Goal: Task Accomplishment & Management: Complete application form

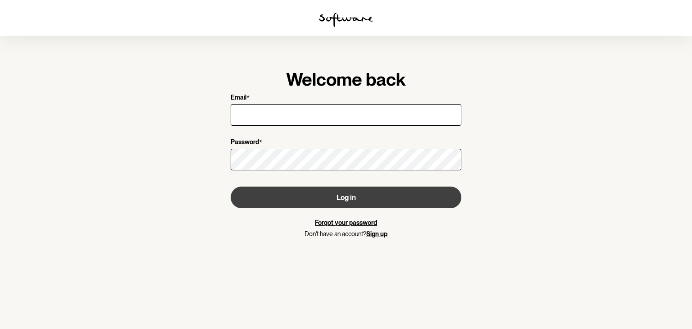
type input "[EMAIL_ADDRESS][PERSON_NAME][DOMAIN_NAME]"
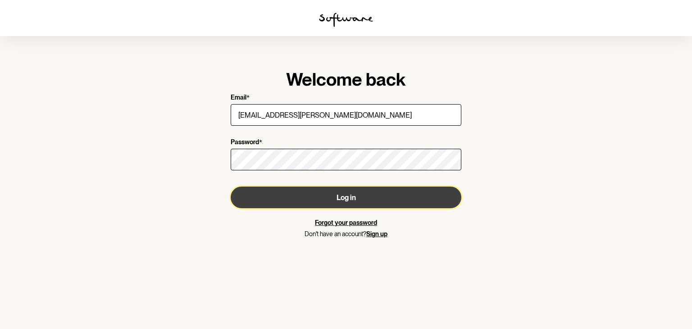
click at [349, 198] on button "Log in" at bounding box center [346, 197] width 231 height 22
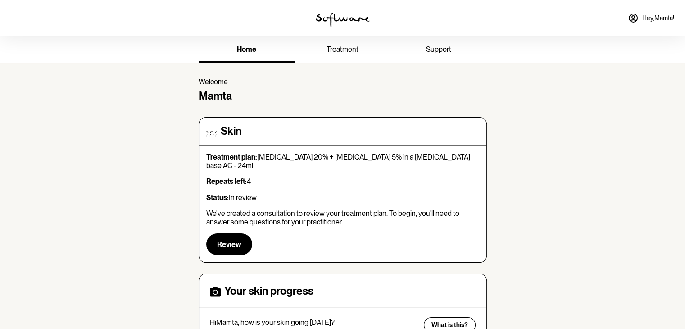
click at [336, 40] on link "treatment" at bounding box center [343, 50] width 96 height 25
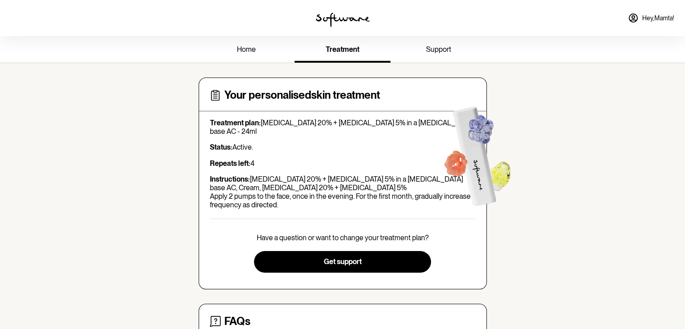
click at [441, 47] on span "support" at bounding box center [438, 49] width 25 height 9
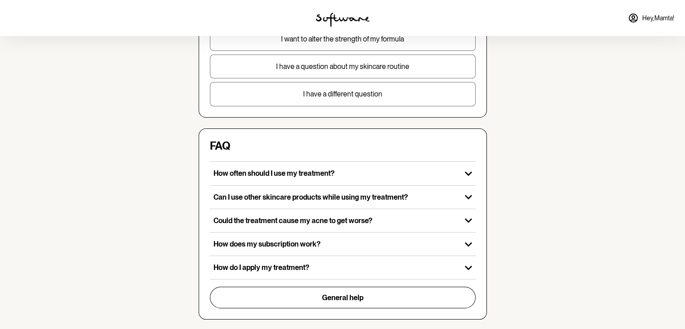
scroll to position [284, 0]
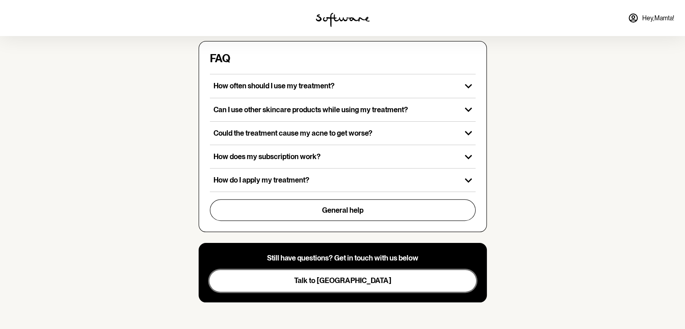
click at [345, 281] on span "Talk to [GEOGRAPHIC_DATA]" at bounding box center [342, 280] width 97 height 9
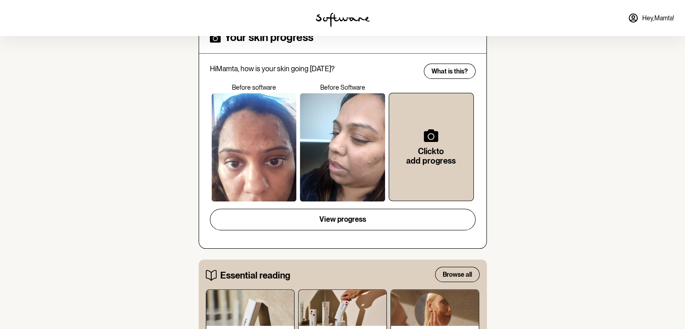
scroll to position [254, 0]
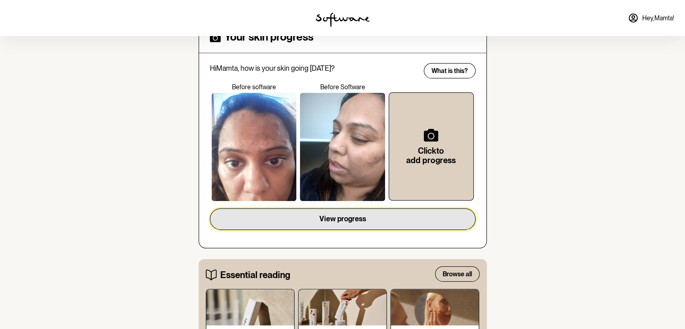
click at [322, 214] on span "View progress" at bounding box center [342, 218] width 47 height 9
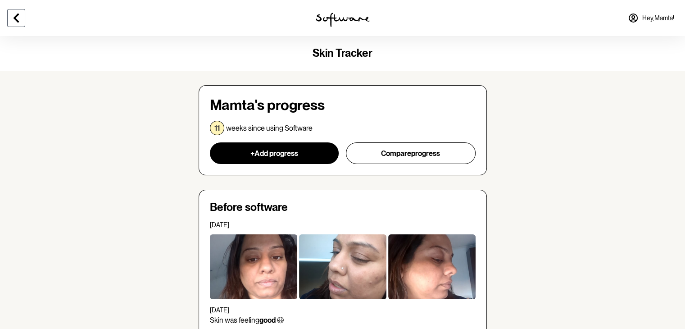
click at [16, 24] on button at bounding box center [16, 18] width 18 height 18
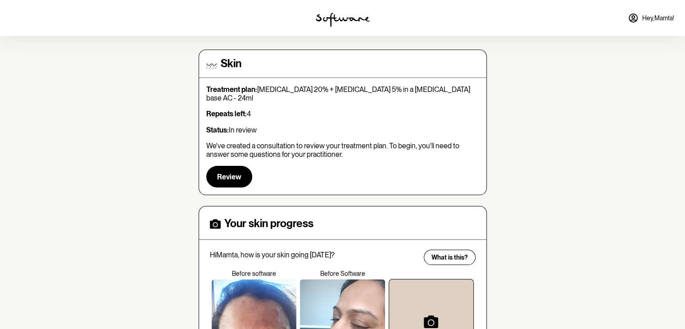
scroll to position [64, 0]
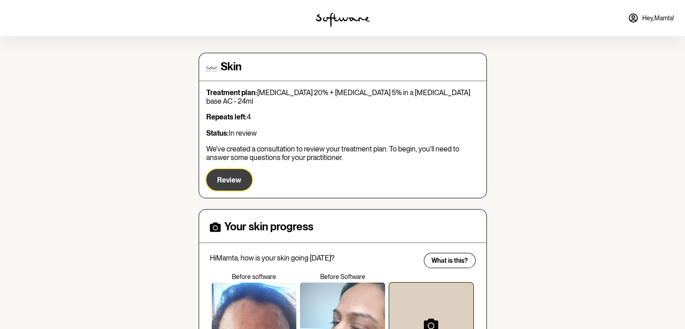
click at [230, 176] on span "Review" at bounding box center [229, 180] width 24 height 9
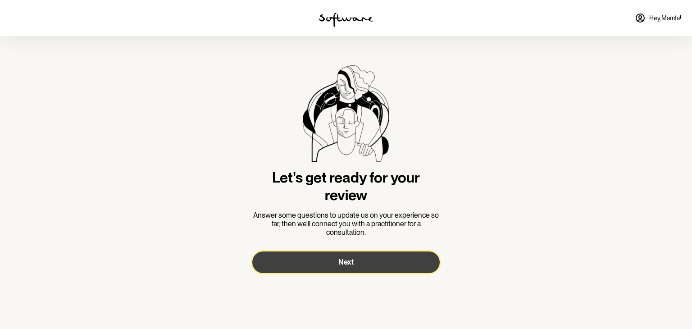
click at [334, 262] on button "Next" at bounding box center [345, 262] width 187 height 22
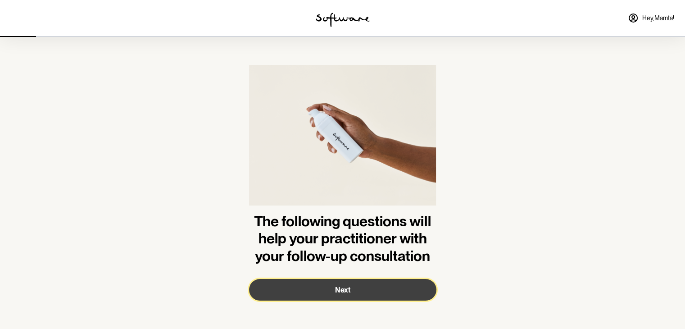
click at [318, 296] on button "Next" at bounding box center [342, 290] width 187 height 22
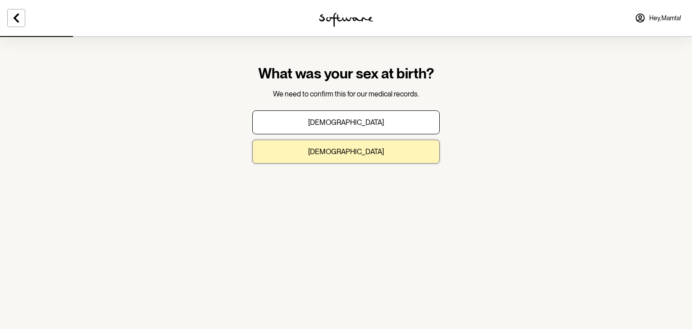
click at [318, 152] on button "Female" at bounding box center [345, 152] width 187 height 24
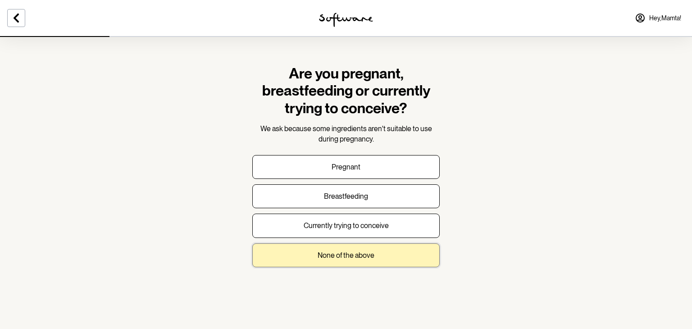
click at [320, 247] on button "None of the above" at bounding box center [345, 255] width 187 height 24
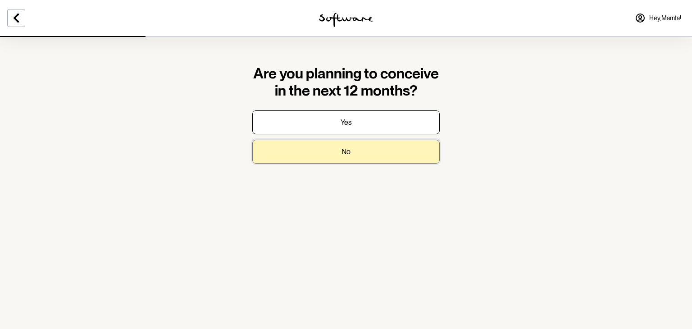
click at [314, 141] on button "No" at bounding box center [345, 152] width 187 height 24
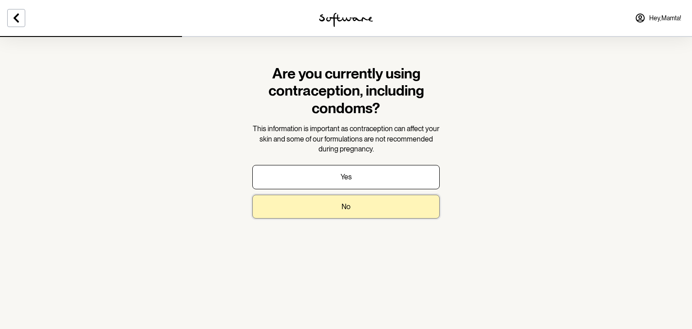
click at [308, 209] on button "No" at bounding box center [345, 207] width 187 height 24
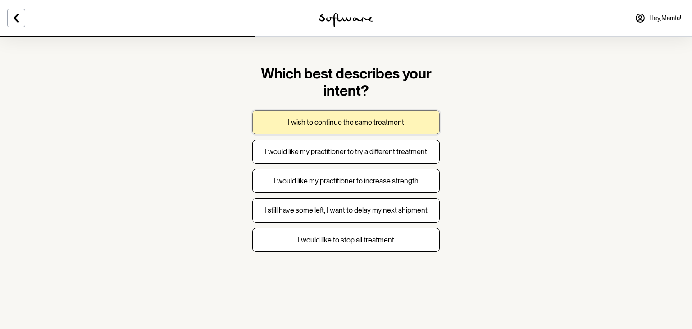
click at [295, 119] on p "I wish to continue the same treatment" at bounding box center [346, 122] width 116 height 9
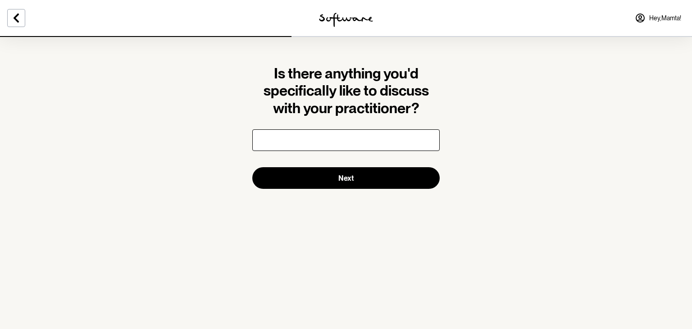
click at [322, 143] on input "text" at bounding box center [345, 140] width 187 height 22
type input "m"
click at [307, 137] on input "My skin still lkko very dull" at bounding box center [345, 140] width 187 height 22
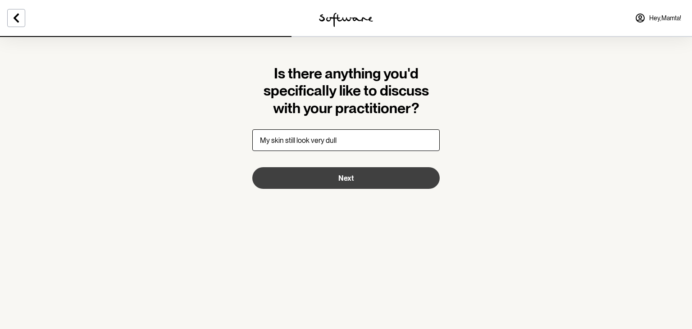
type input "My skin still look very dull"
click at [327, 180] on button "Next" at bounding box center [345, 178] width 187 height 22
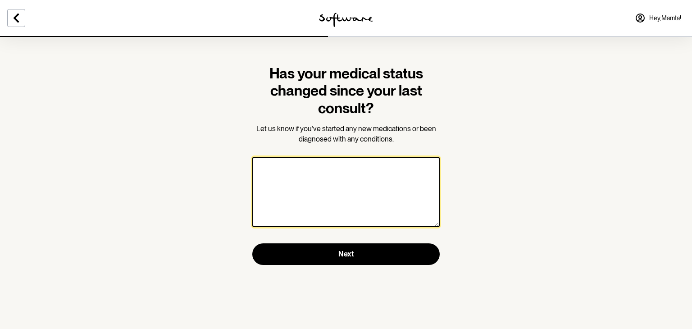
click at [327, 180] on textarea at bounding box center [345, 192] width 187 height 70
type textarea "n"
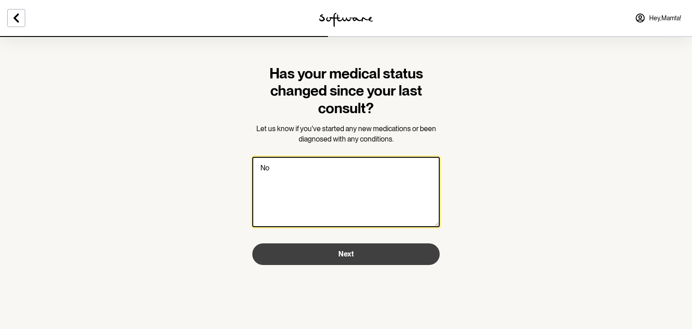
type textarea "No"
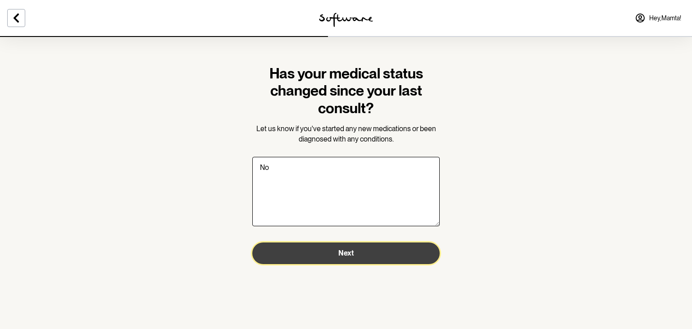
click at [336, 254] on button "Next" at bounding box center [345, 253] width 187 height 22
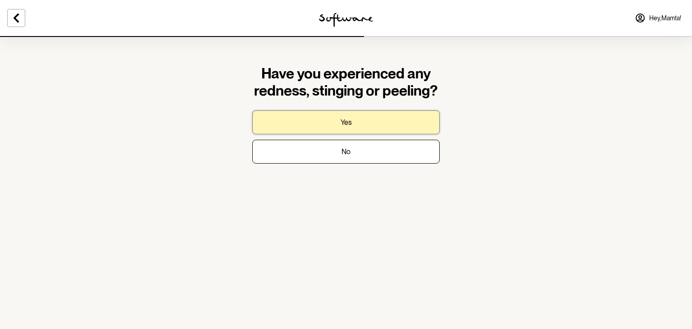
click at [312, 128] on button "Yes" at bounding box center [345, 122] width 187 height 24
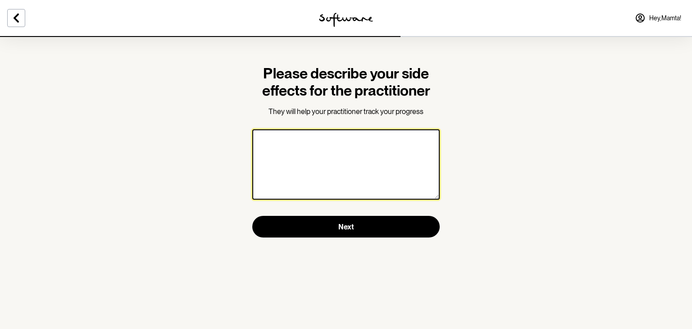
click at [321, 157] on textarea at bounding box center [345, 164] width 187 height 70
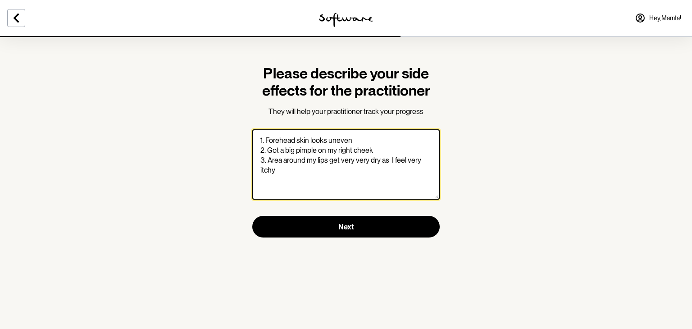
click at [339, 159] on textarea "1. Forehead skin looks uneven 2. Got a big pimple on my right cheek 3. Area aro…" at bounding box center [345, 164] width 187 height 70
click at [281, 172] on textarea "1. Forehead skin looks uneven 2. Got a big pimple on my right cheek 3. Area aro…" at bounding box center [345, 164] width 187 height 70
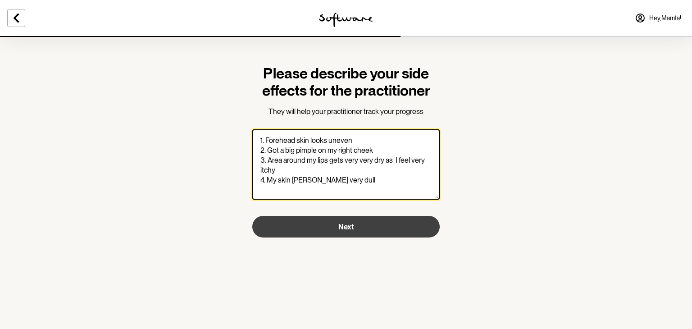
type textarea "1. Forehead skin looks uneven 2. Got a big pimple on my right cheek 3. Area aro…"
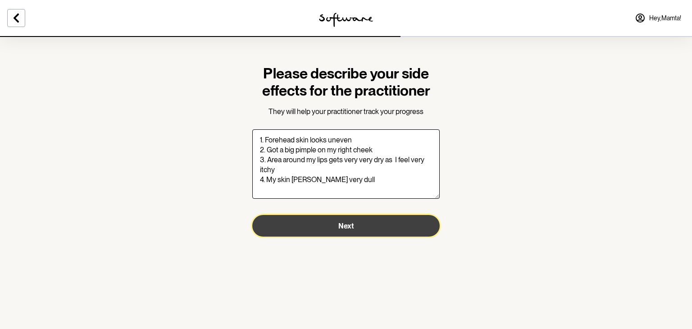
click at [316, 227] on button "Next" at bounding box center [345, 226] width 187 height 22
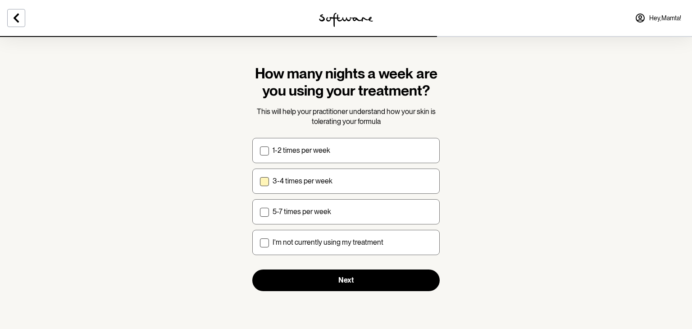
click at [263, 184] on span at bounding box center [264, 181] width 9 height 9
click at [260, 181] on input "3-4 times per week" at bounding box center [259, 181] width 0 height 0
checkbox input "true"
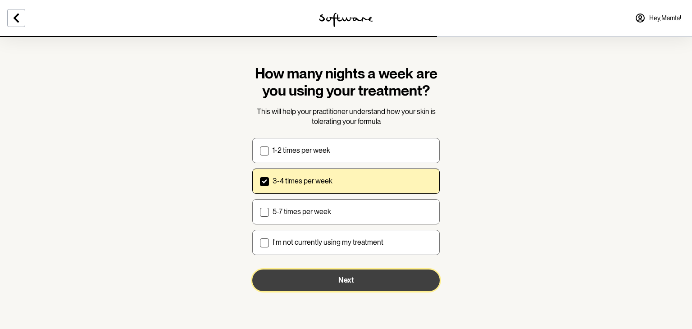
click at [308, 276] on button "Next" at bounding box center [345, 280] width 187 height 22
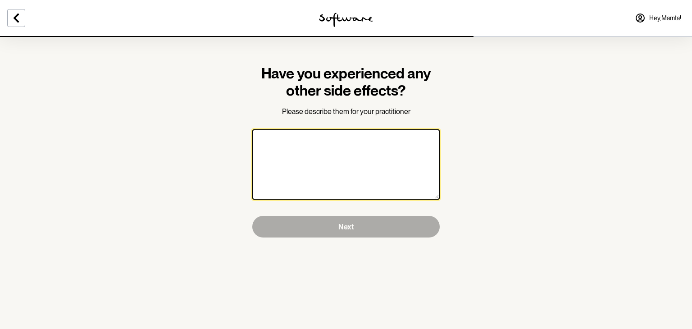
click at [295, 166] on textarea at bounding box center [345, 164] width 187 height 70
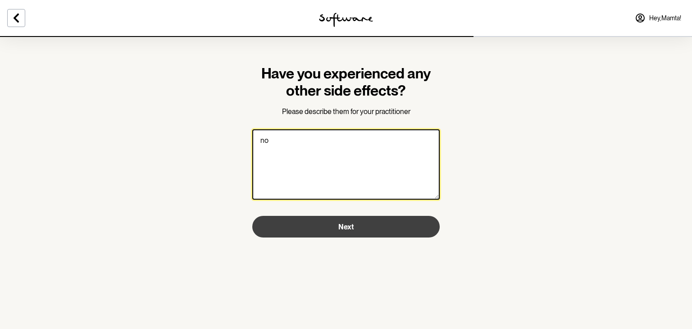
type textarea "no"
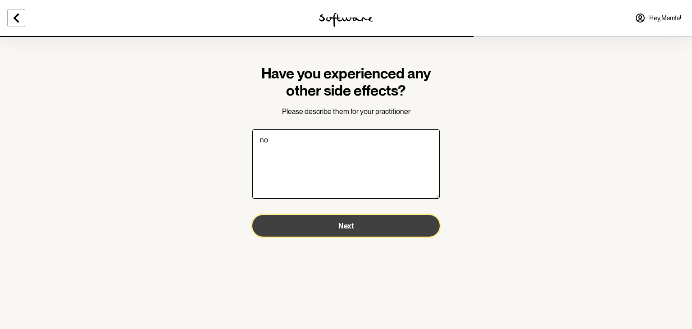
click at [337, 220] on button "Next" at bounding box center [345, 226] width 187 height 22
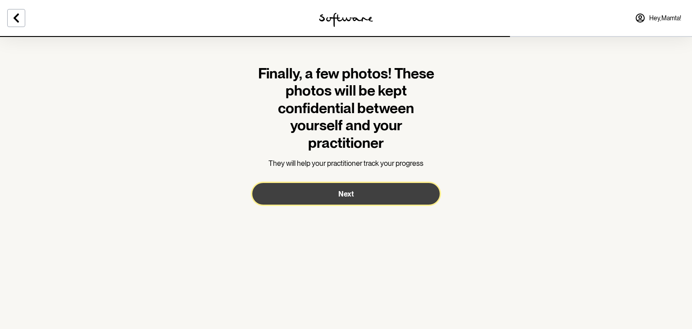
click at [336, 197] on button "Next" at bounding box center [345, 194] width 187 height 22
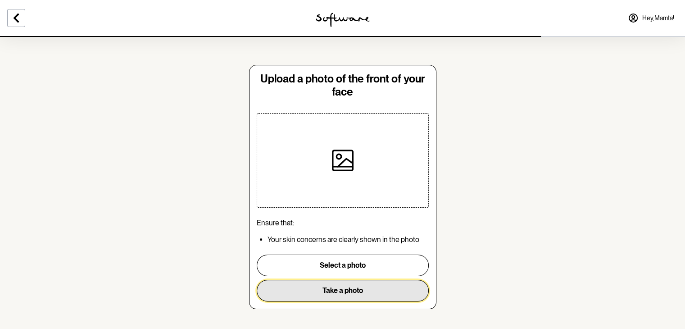
click at [340, 295] on button "Take a photo" at bounding box center [343, 291] width 172 height 22
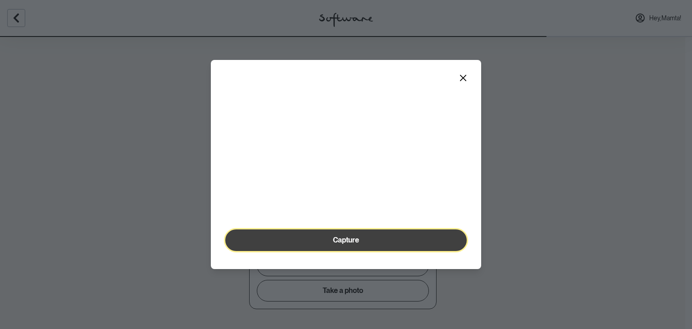
click at [281, 251] on button "Capture" at bounding box center [345, 240] width 241 height 22
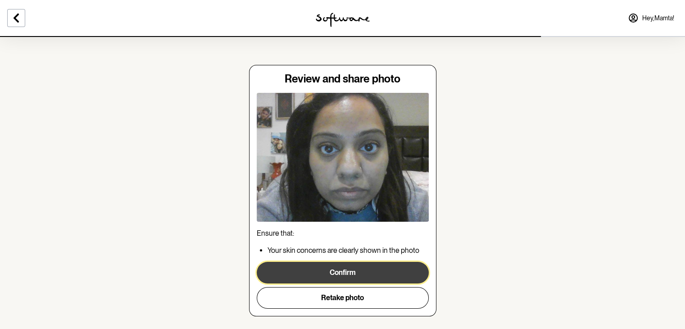
click at [322, 280] on button "Confirm" at bounding box center [343, 273] width 172 height 22
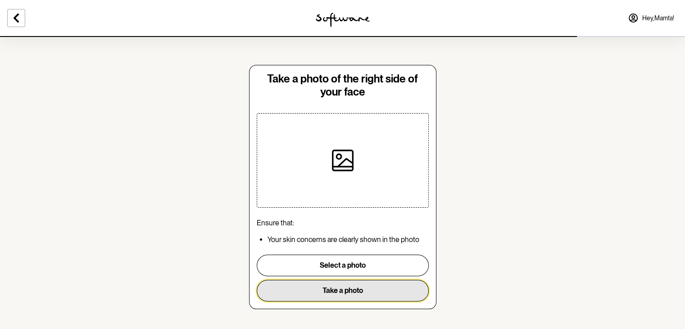
click at [322, 297] on button "Take a photo" at bounding box center [343, 291] width 172 height 22
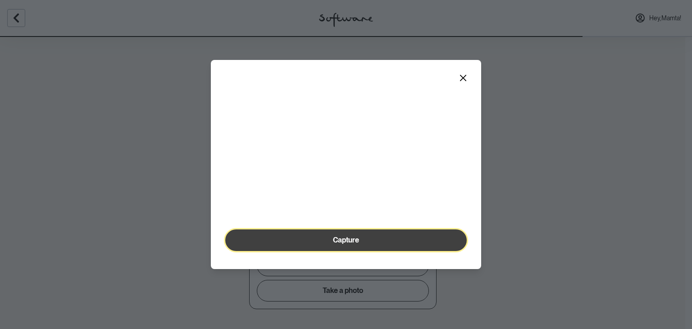
click at [315, 251] on button "Capture" at bounding box center [345, 240] width 241 height 22
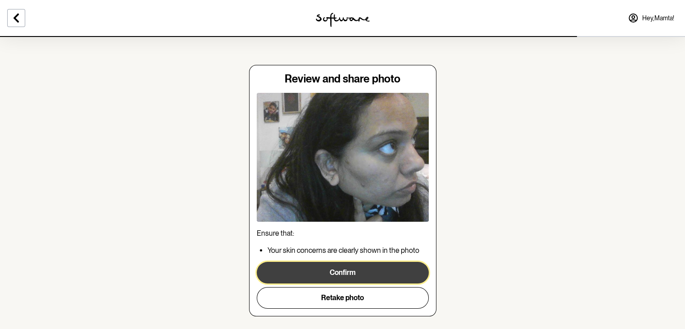
click at [319, 277] on button "Confirm" at bounding box center [343, 273] width 172 height 22
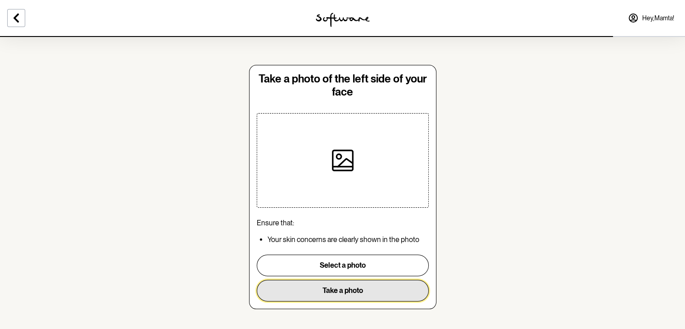
click at [325, 289] on button "Take a photo" at bounding box center [343, 291] width 172 height 22
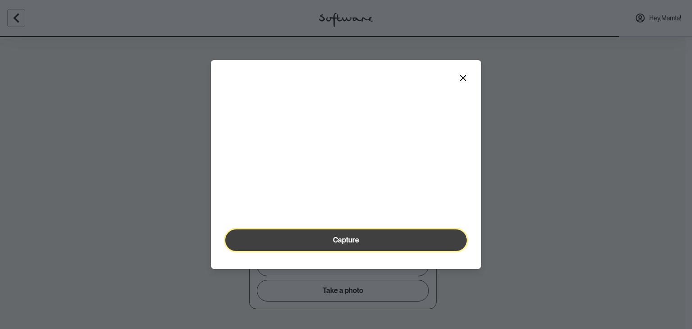
click at [329, 251] on button "Capture" at bounding box center [345, 240] width 241 height 22
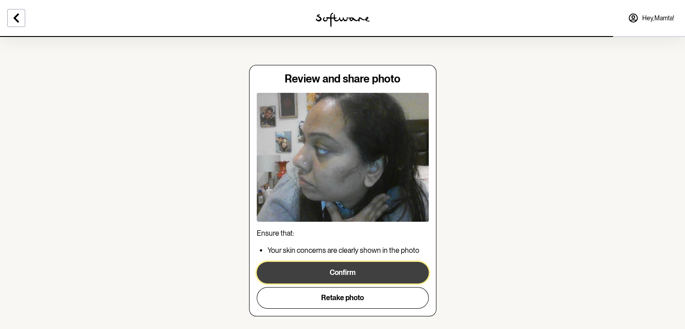
click at [334, 276] on button "Confirm" at bounding box center [343, 273] width 172 height 22
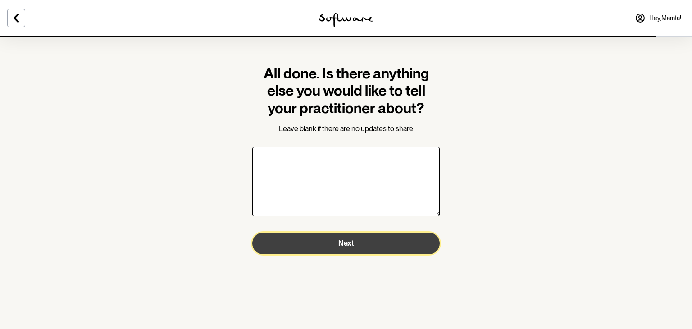
click at [338, 244] on span "Next" at bounding box center [345, 243] width 15 height 9
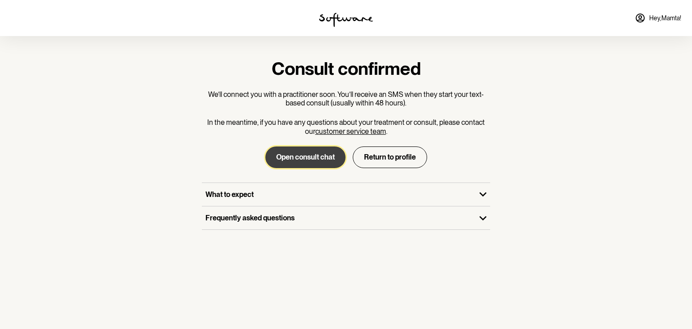
click at [312, 157] on button "Open consult chat" at bounding box center [305, 157] width 80 height 22
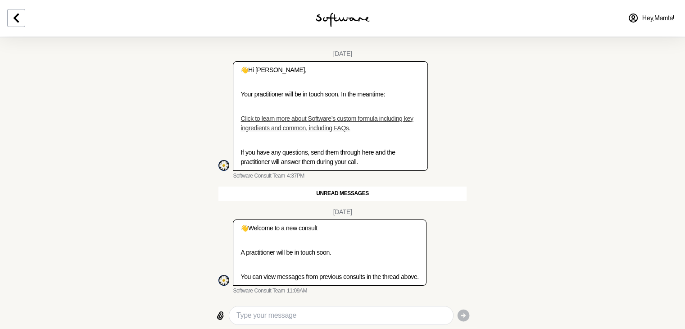
scroll to position [19, 0]
